Goal: Task Accomplishment & Management: Manage account settings

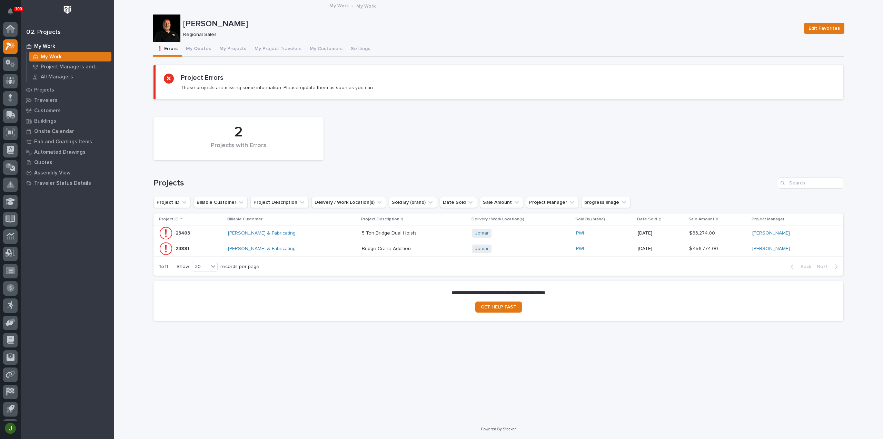
scroll to position [15, 0]
click at [238, 48] on button "My Projects" at bounding box center [232, 49] width 35 height 14
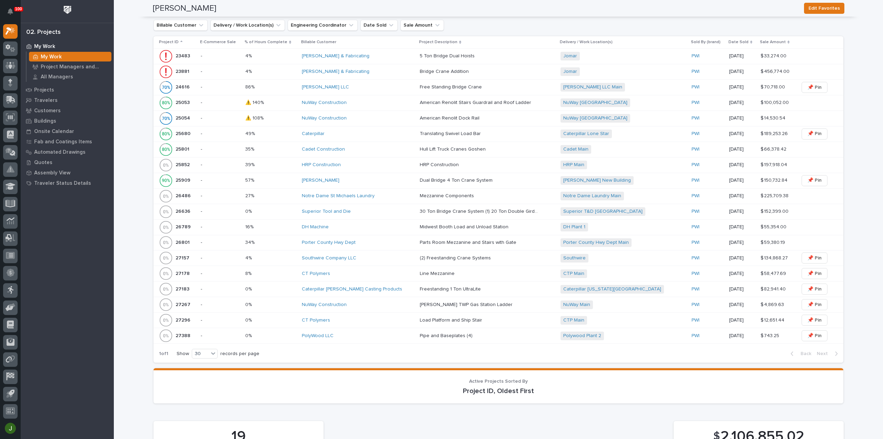
click at [179, 331] on p "27388" at bounding box center [184, 334] width 16 height 7
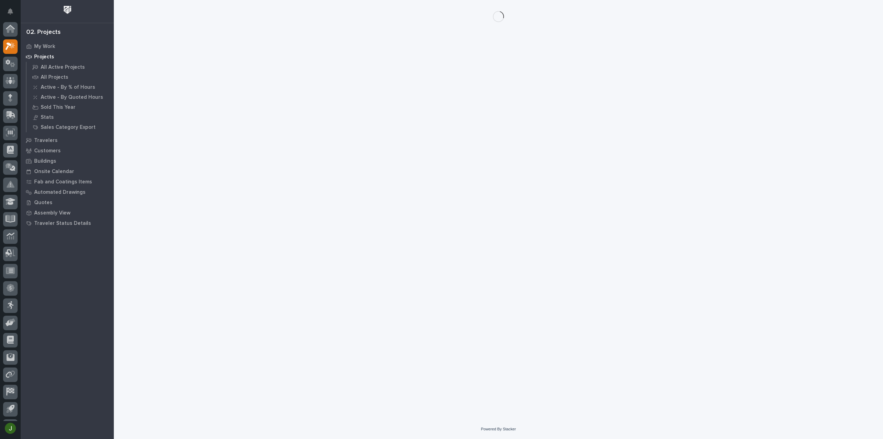
scroll to position [15, 0]
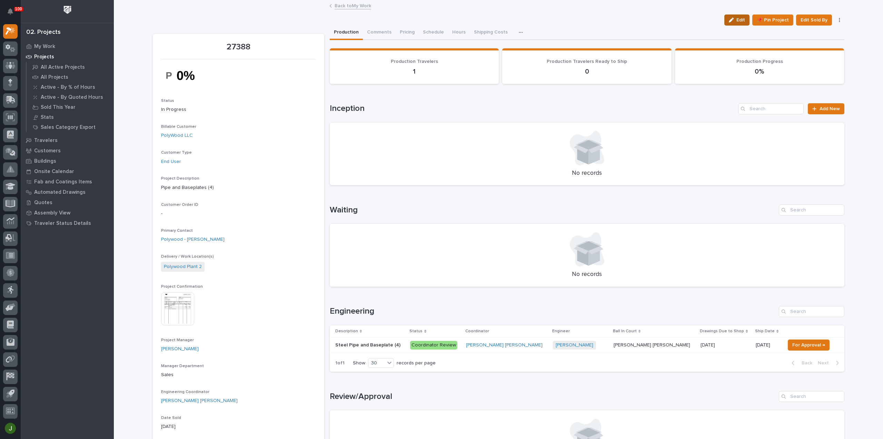
click at [735, 20] on div "button" at bounding box center [733, 20] width 8 height 5
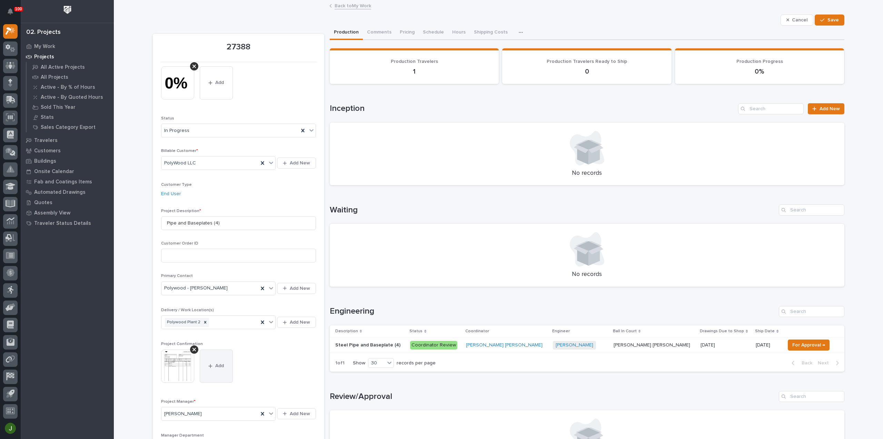
click at [212, 369] on button "Add" at bounding box center [216, 365] width 33 height 33
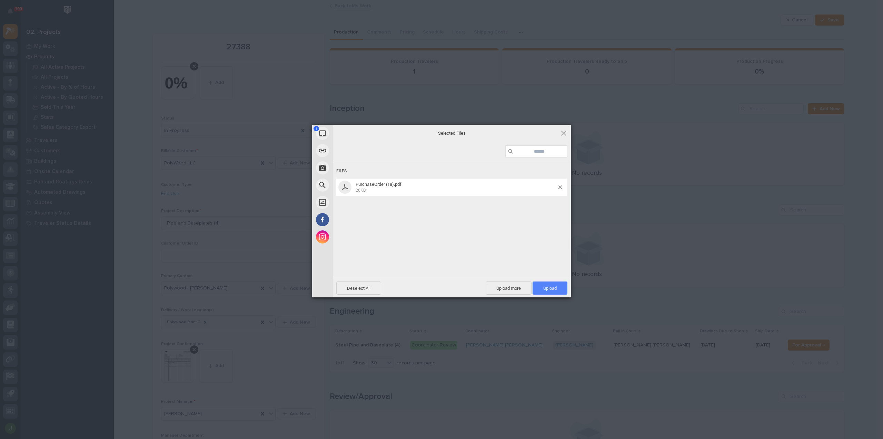
click at [547, 283] on span "Upload 1" at bounding box center [550, 287] width 35 height 13
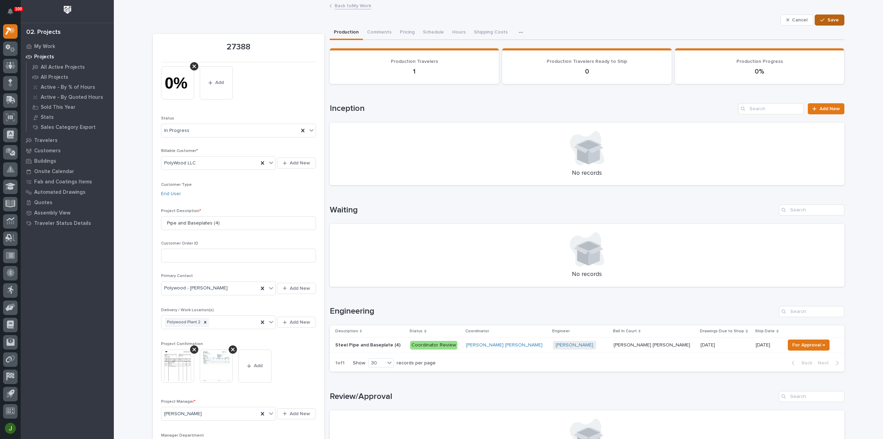
click at [830, 21] on span "Save" at bounding box center [833, 20] width 11 height 6
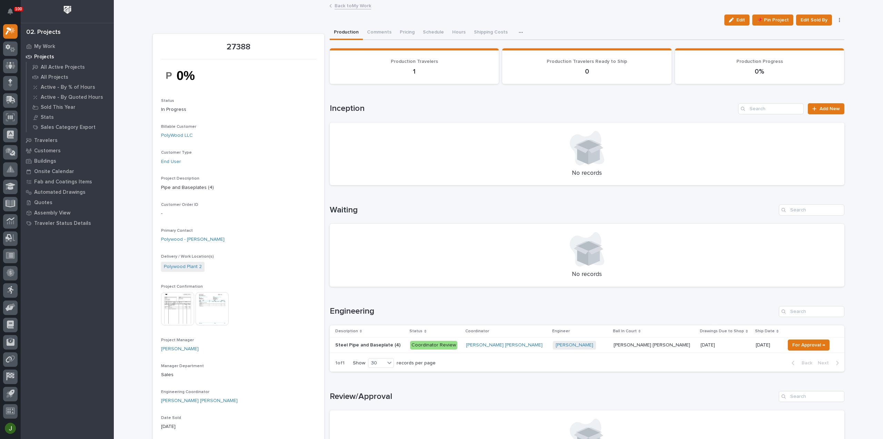
click at [354, 6] on link "Back to My Work" at bounding box center [353, 5] width 37 height 8
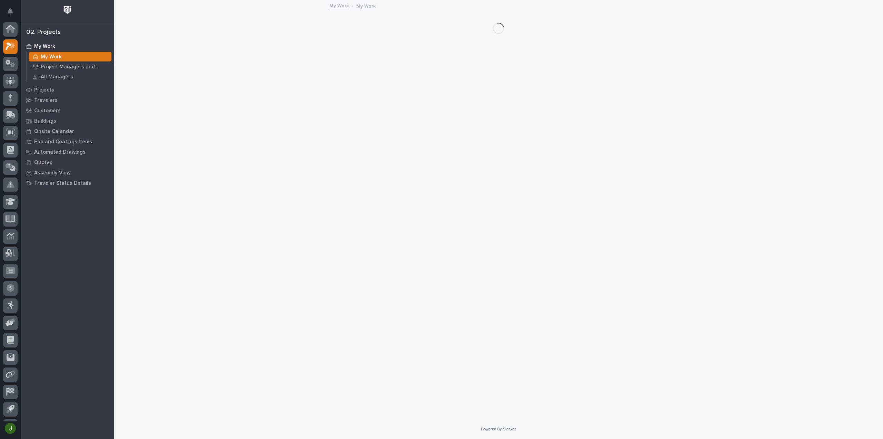
scroll to position [15, 0]
